Goal: Task Accomplishment & Management: Use online tool/utility

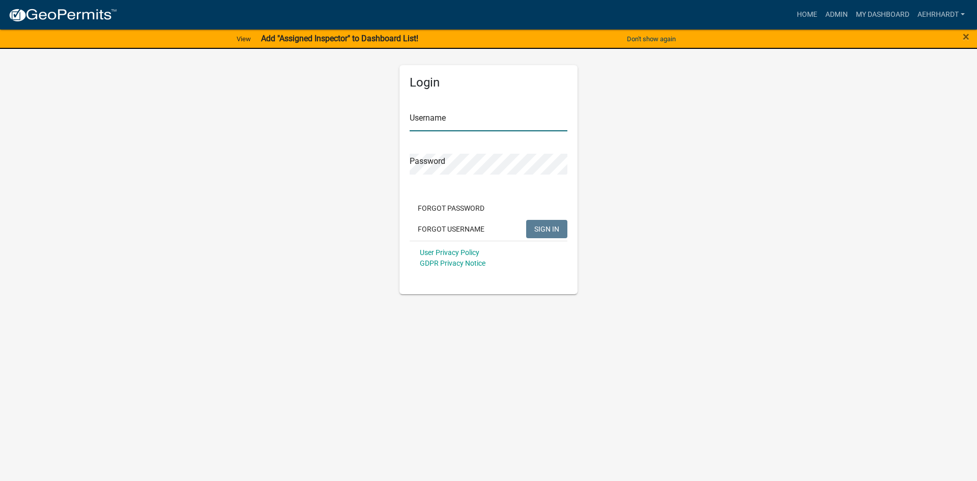
type input "aehrhardt"
click at [550, 229] on span "SIGN IN" at bounding box center [546, 228] width 25 height 8
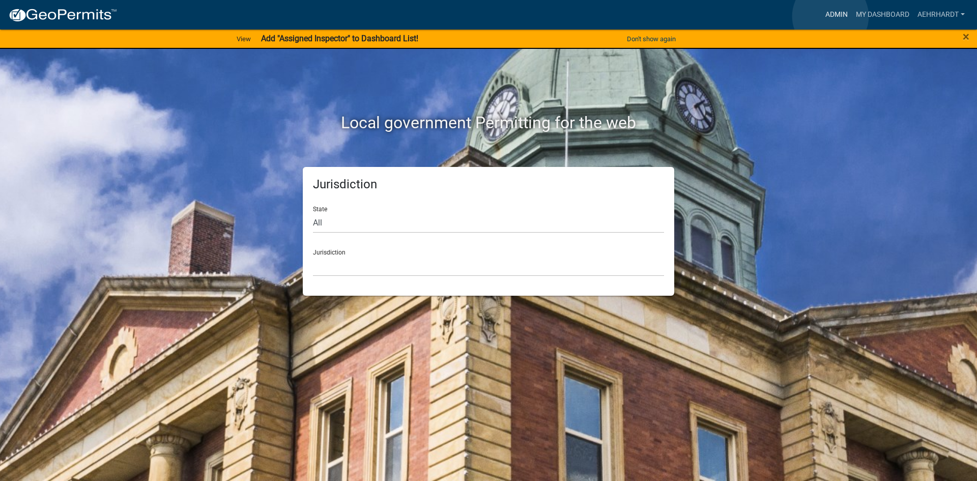
click at [831, 16] on link "Admin" at bounding box center [836, 14] width 31 height 19
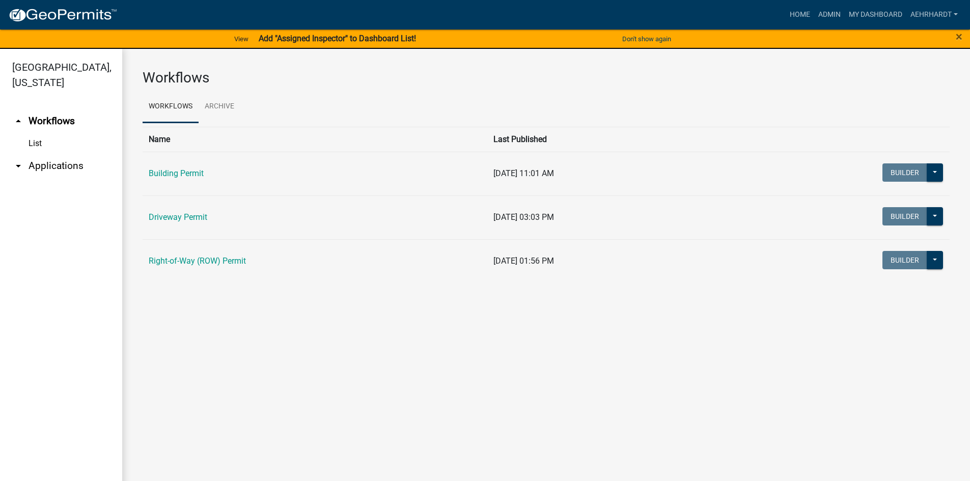
click at [39, 154] on link "arrow_drop_down Applications" at bounding box center [61, 166] width 122 height 24
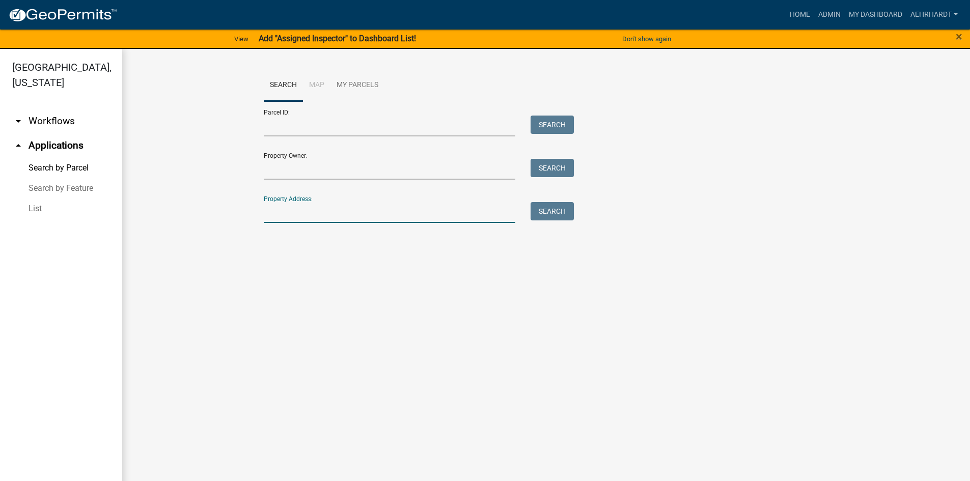
click at [347, 208] on input "Property Address:" at bounding box center [390, 212] width 252 height 21
type input "807n 625 e"
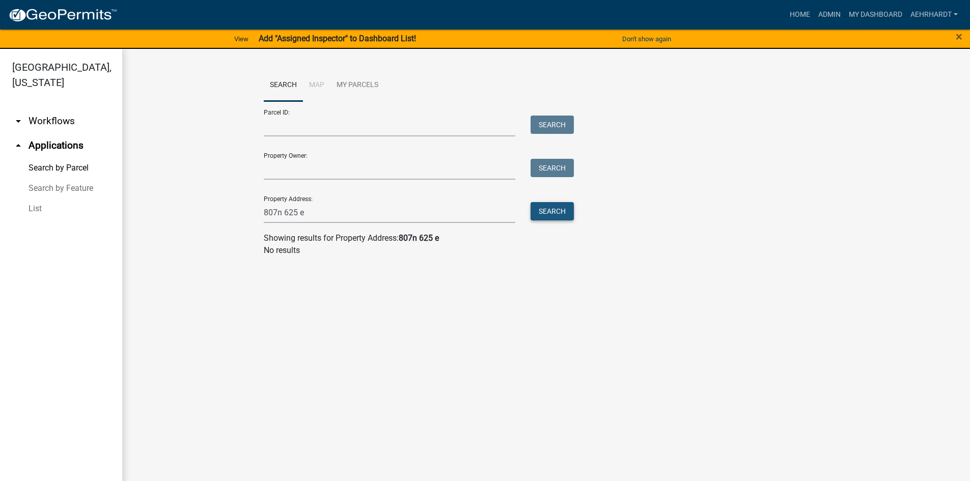
click at [546, 208] on button "Search" at bounding box center [551, 211] width 43 height 18
drag, startPoint x: 323, startPoint y: 214, endPoint x: 178, endPoint y: 212, distance: 145.1
click at [178, 212] on wm-workflow-application-search-view "Search Map My Parcels Parcel ID: Search Property Owner: Search Property Address…" at bounding box center [546, 166] width 807 height 195
type input "807 N 625 E"
click at [536, 208] on button "Search" at bounding box center [551, 211] width 43 height 18
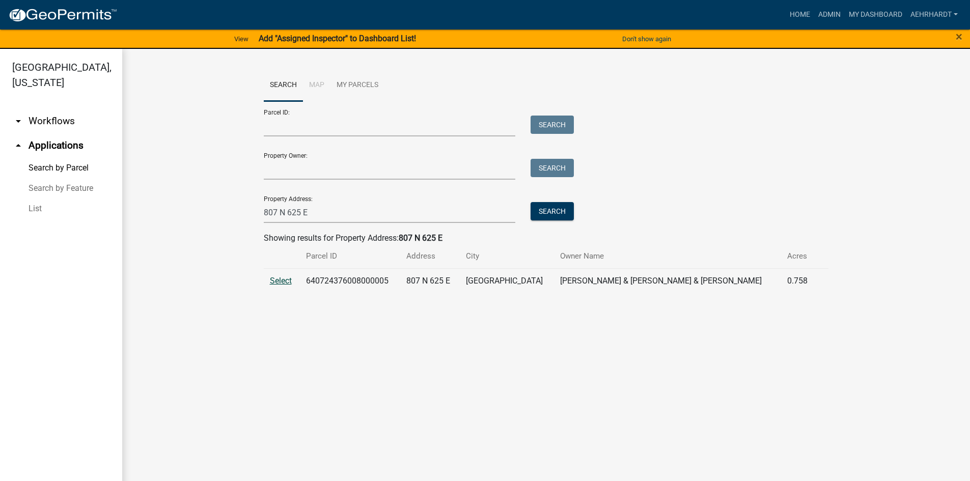
click at [286, 283] on span "Select" at bounding box center [281, 281] width 22 height 10
